Goal: Task Accomplishment & Management: Manage account settings

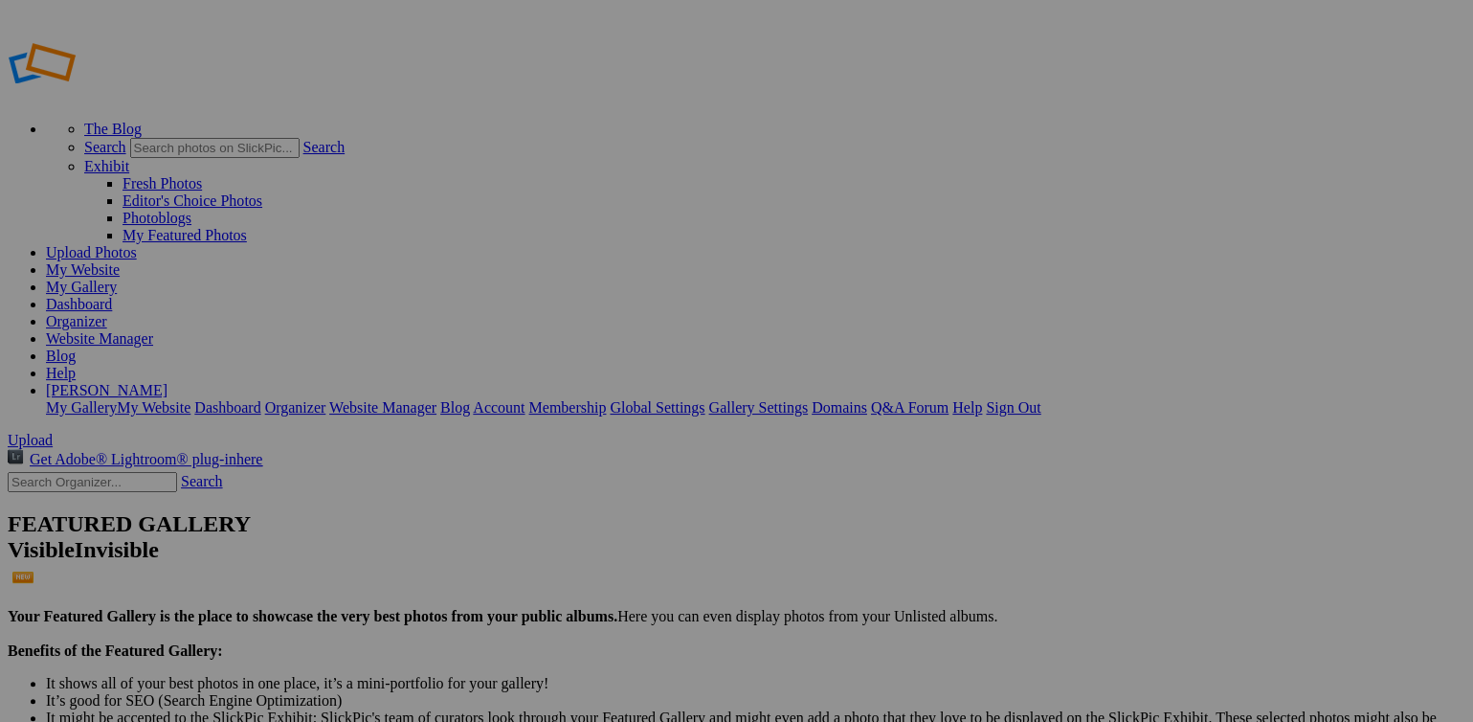
type input "Sunsets"
